Goal: Information Seeking & Learning: Find specific page/section

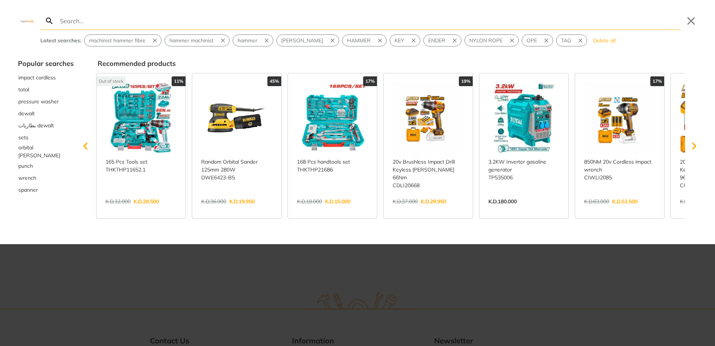
click at [138, 209] on link "View more →" at bounding box center [140, 209] width 71 height 0
click at [345, 25] on input "Search" at bounding box center [369, 21] width 622 height 18
click at [138, 209] on link "View more →" at bounding box center [140, 209] width 71 height 0
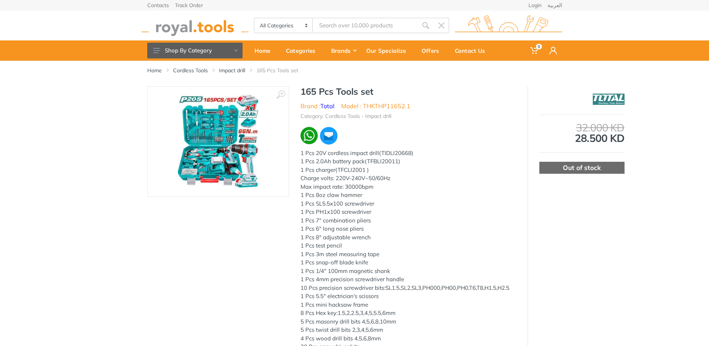
click at [210, 146] on img at bounding box center [218, 141] width 81 height 94
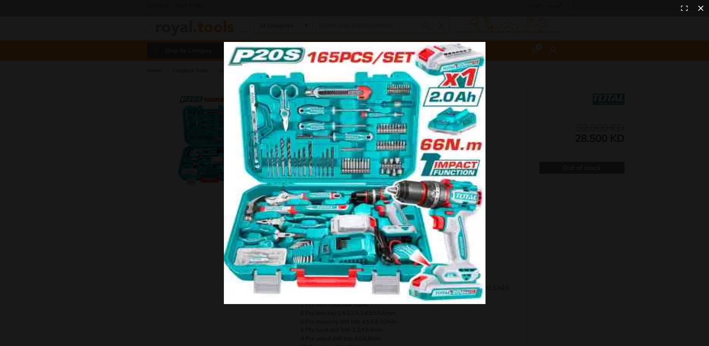
click at [555, 192] on div at bounding box center [521, 186] width 594 height 289
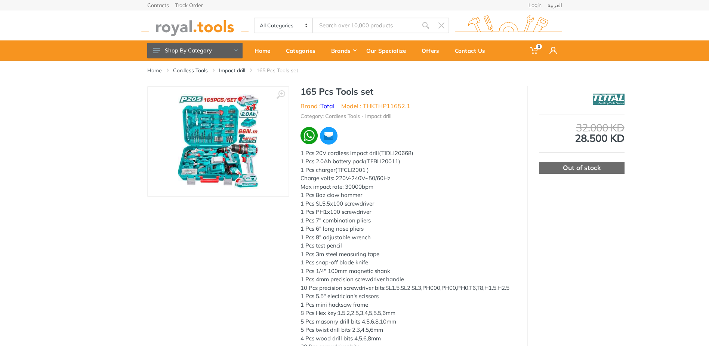
drag, startPoint x: 584, startPoint y: 139, endPoint x: 652, endPoint y: 141, distance: 68.1
click at [652, 141] on div "‹ › 165 Pcs Tools set Brand : Total 1 Pcs test pencil" at bounding box center [354, 253] width 709 height 335
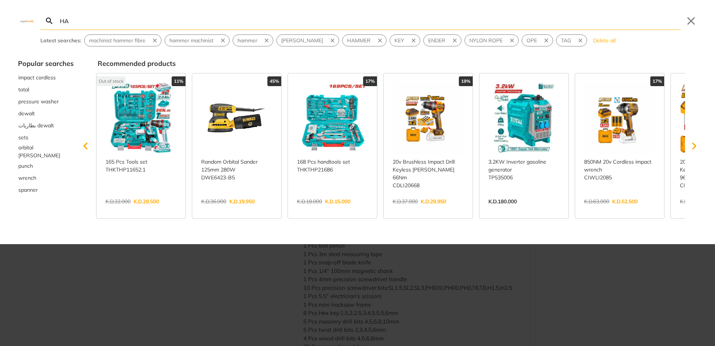
type input "HA"
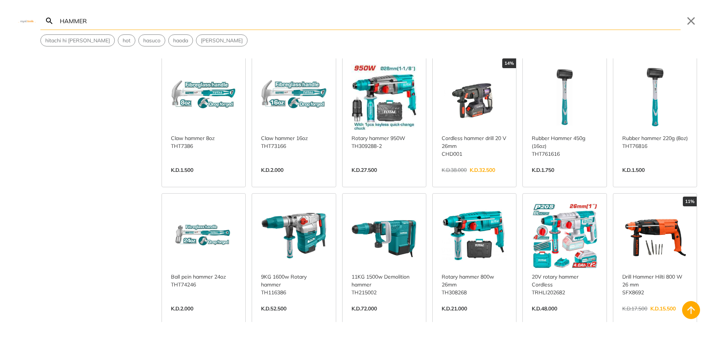
scroll to position [449, 0]
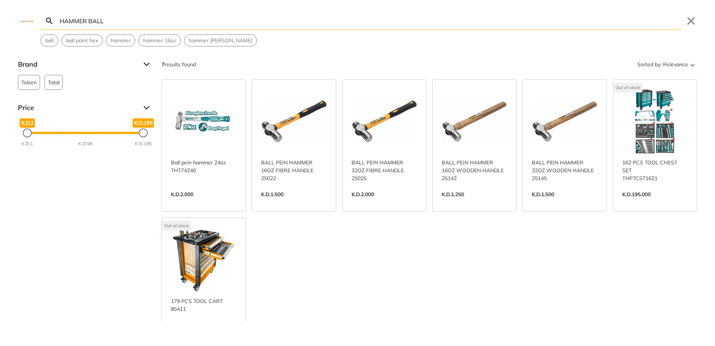
type input "HAMMER BALL"
click at [359, 202] on link "View more →" at bounding box center [384, 202] width 65 height 0
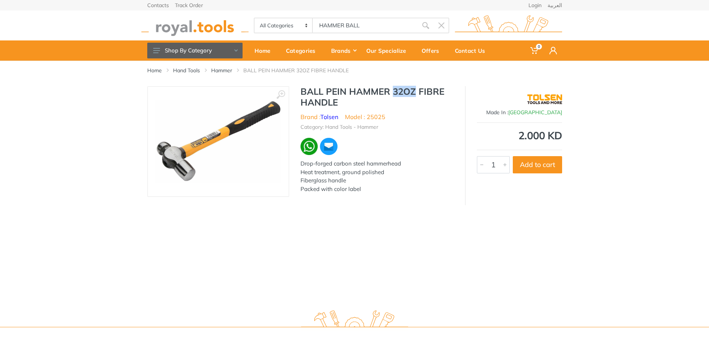
drag, startPoint x: 393, startPoint y: 92, endPoint x: 415, endPoint y: 90, distance: 22.1
click at [415, 90] on h1 "BALL PEIN HAMMER 32OZ FIBRE HANDLE" at bounding box center [377, 97] width 153 height 22
click at [193, 215] on div "Home Hand Tools Hammer BALL PEIN HAMMER 32OZ FIBRE HANDLE 1" at bounding box center [354, 182] width 709 height 242
click at [337, 29] on body "0 0" at bounding box center [354, 173] width 709 height 346
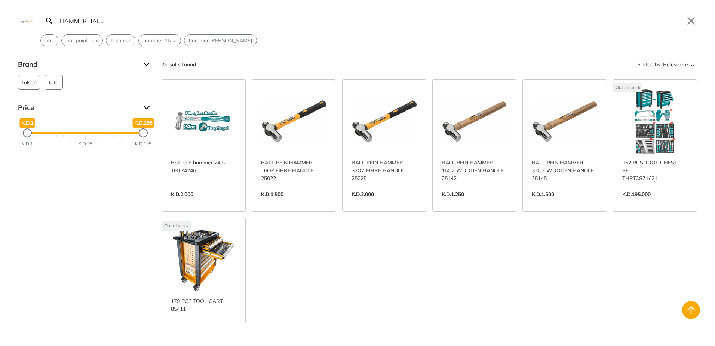
click at [337, 29] on input "HAMMER BALL" at bounding box center [369, 21] width 622 height 18
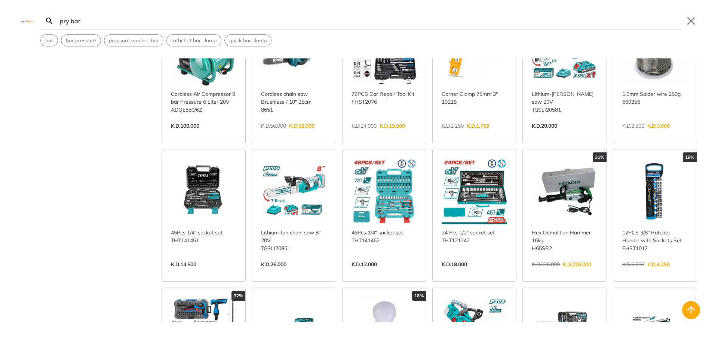
scroll to position [898, 0]
click at [64, 21] on input "pry bar" at bounding box center [369, 21] width 622 height 18
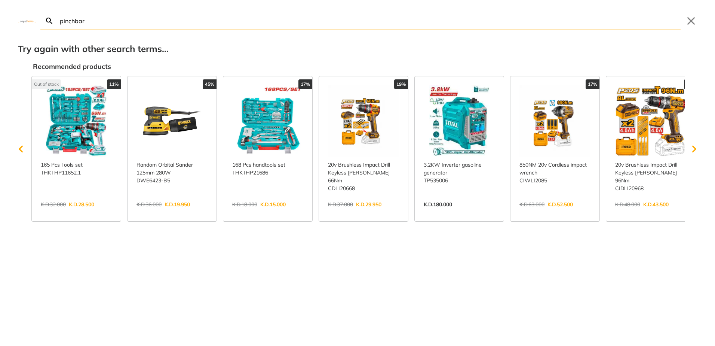
type input "pinch bar"
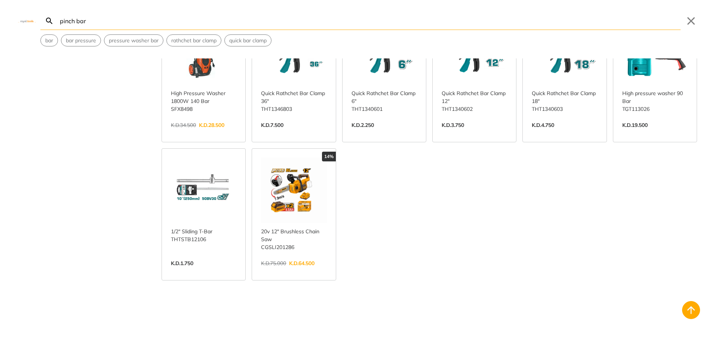
scroll to position [374, 0]
